Goal: Information Seeking & Learning: Understand process/instructions

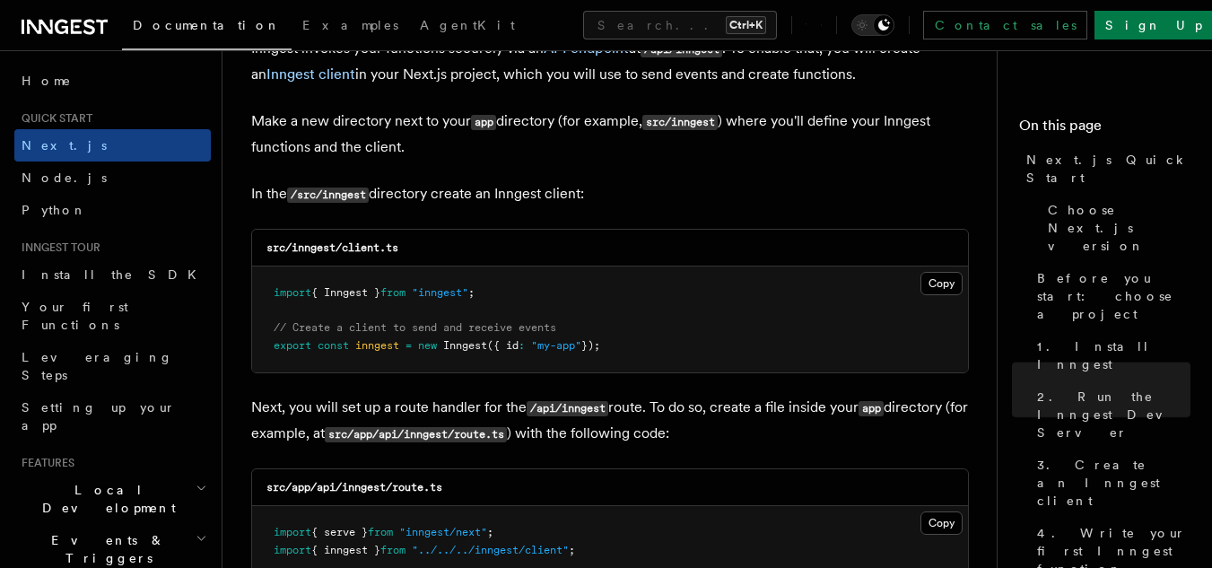
scroll to position [269, 0]
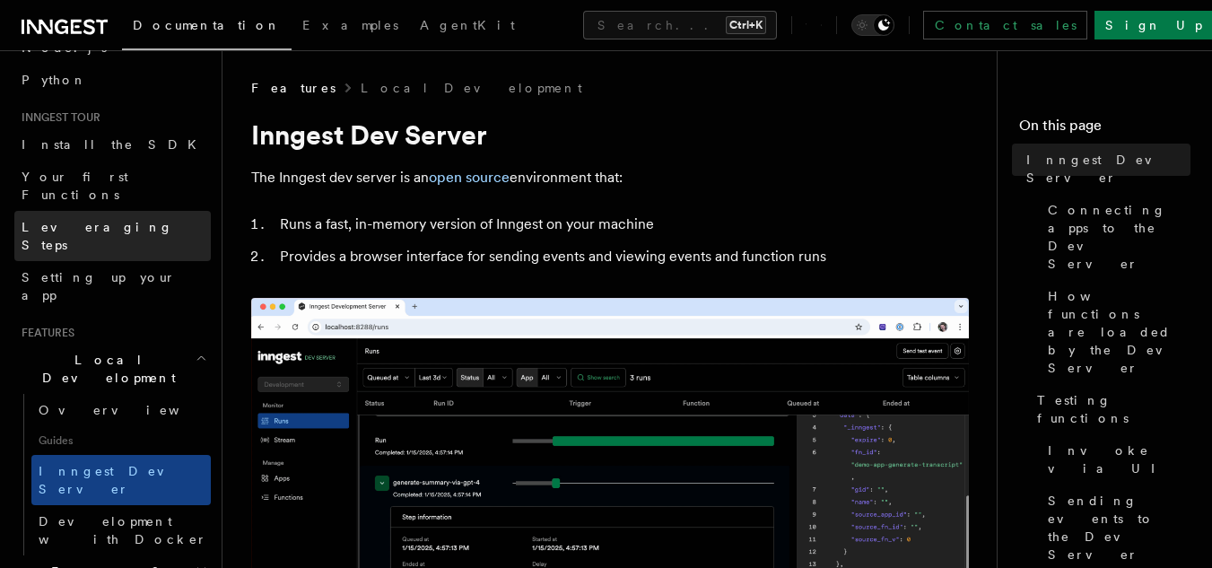
scroll to position [131, 0]
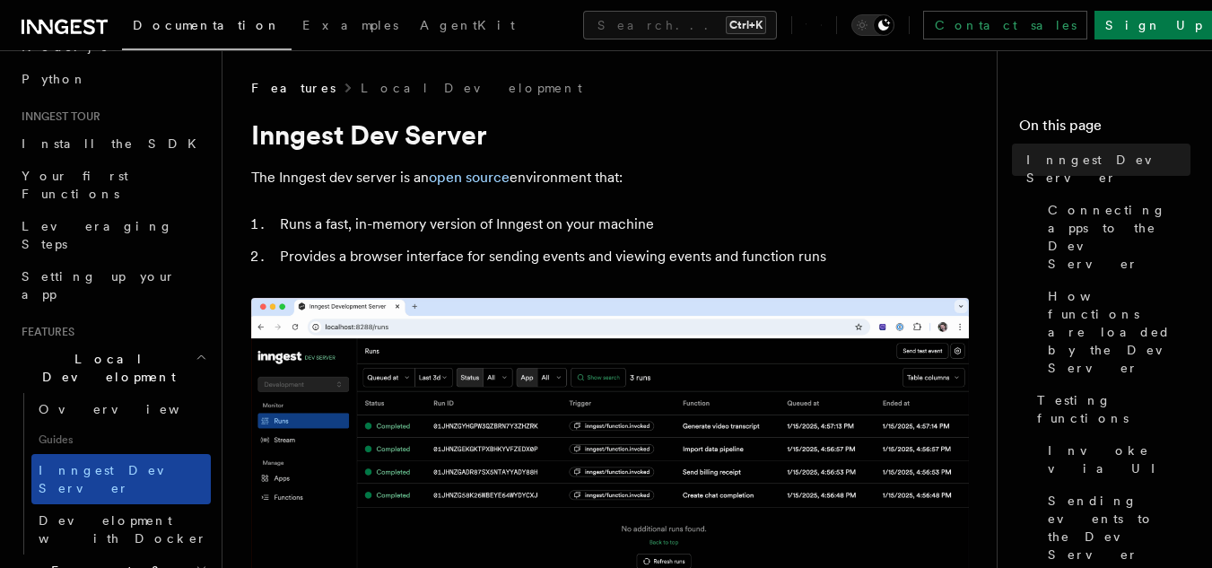
click at [79, 463] on span "Inngest Dev Server" at bounding box center [115, 479] width 153 height 32
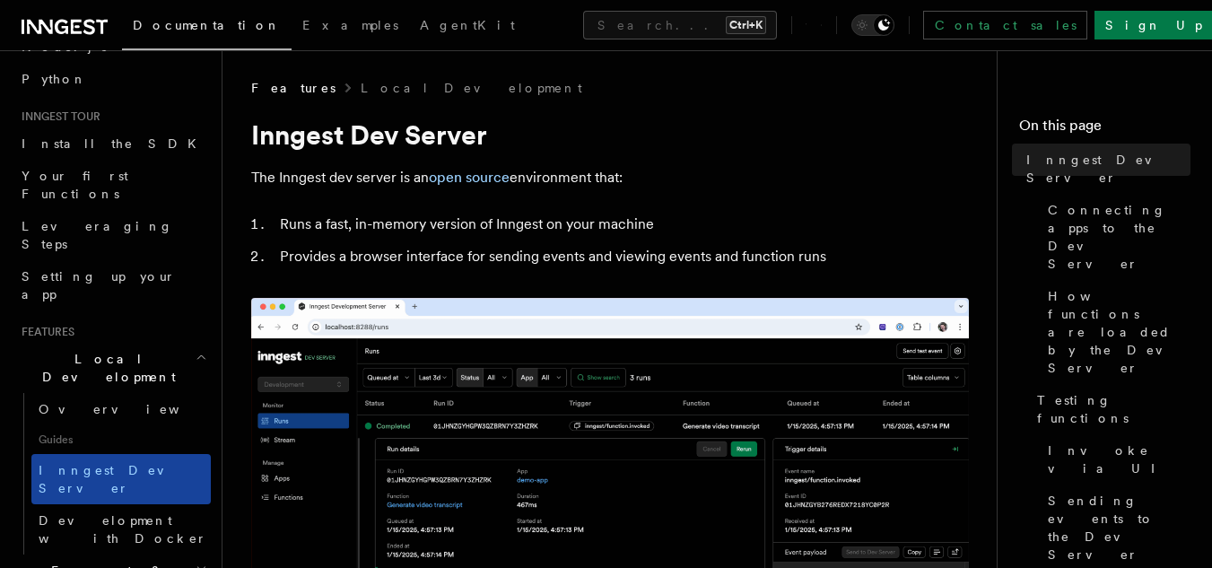
click at [79, 463] on span "Inngest Dev Server" at bounding box center [115, 479] width 153 height 32
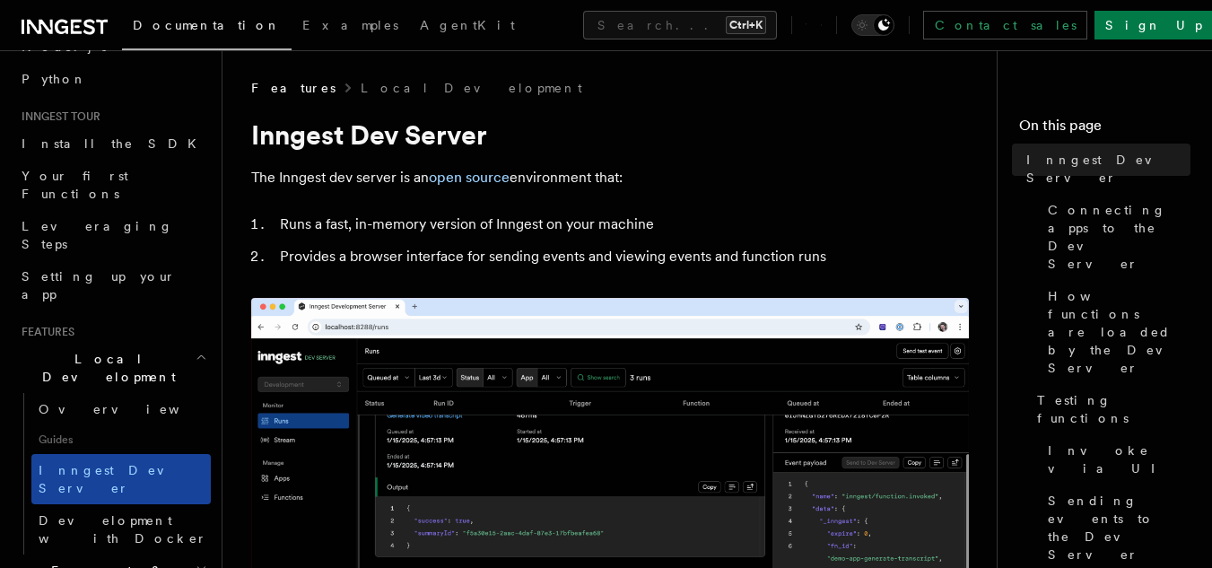
click at [79, 463] on span "Inngest Dev Server" at bounding box center [115, 479] width 153 height 32
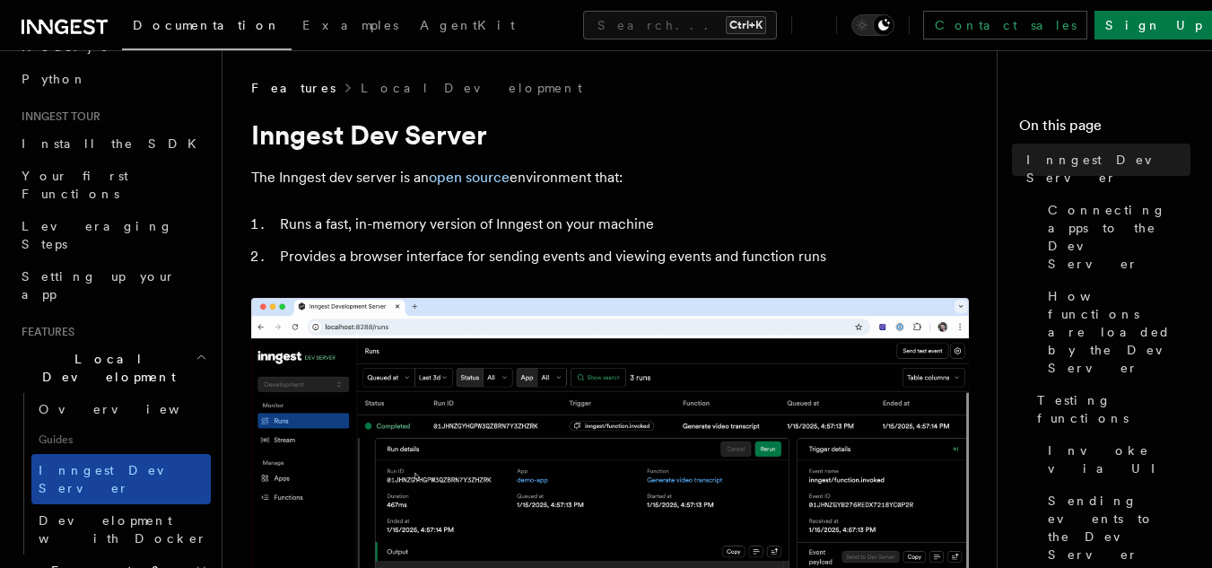
click at [126, 463] on span "Inngest Dev Server" at bounding box center [115, 479] width 153 height 32
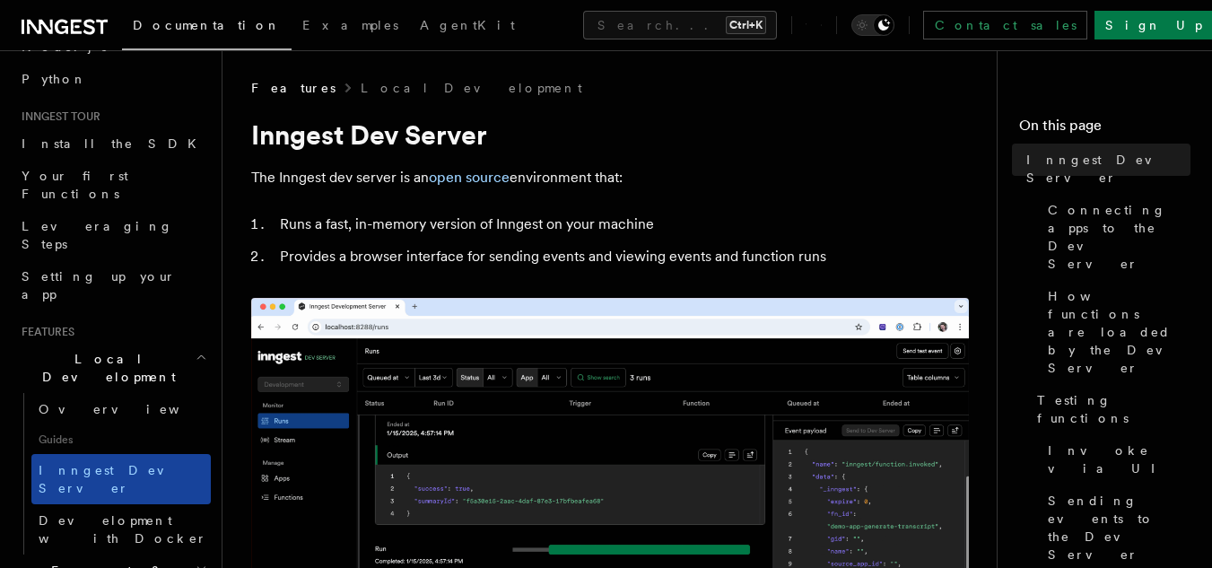
click at [126, 463] on span "Inngest Dev Server" at bounding box center [115, 479] width 153 height 32
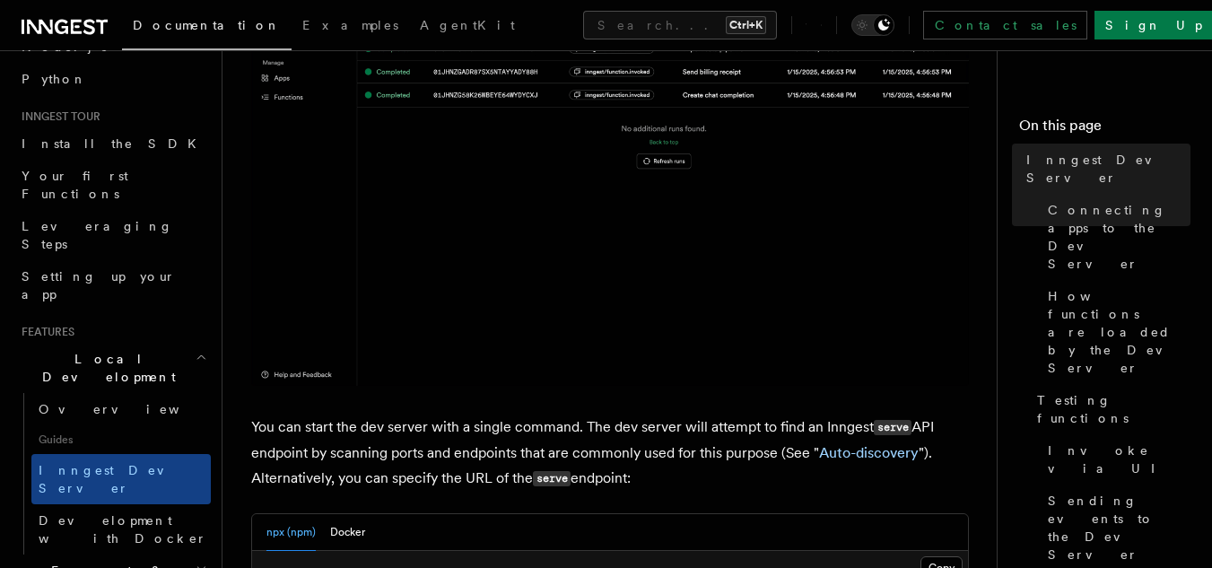
scroll to position [401, 0]
